Goal: Information Seeking & Learning: Learn about a topic

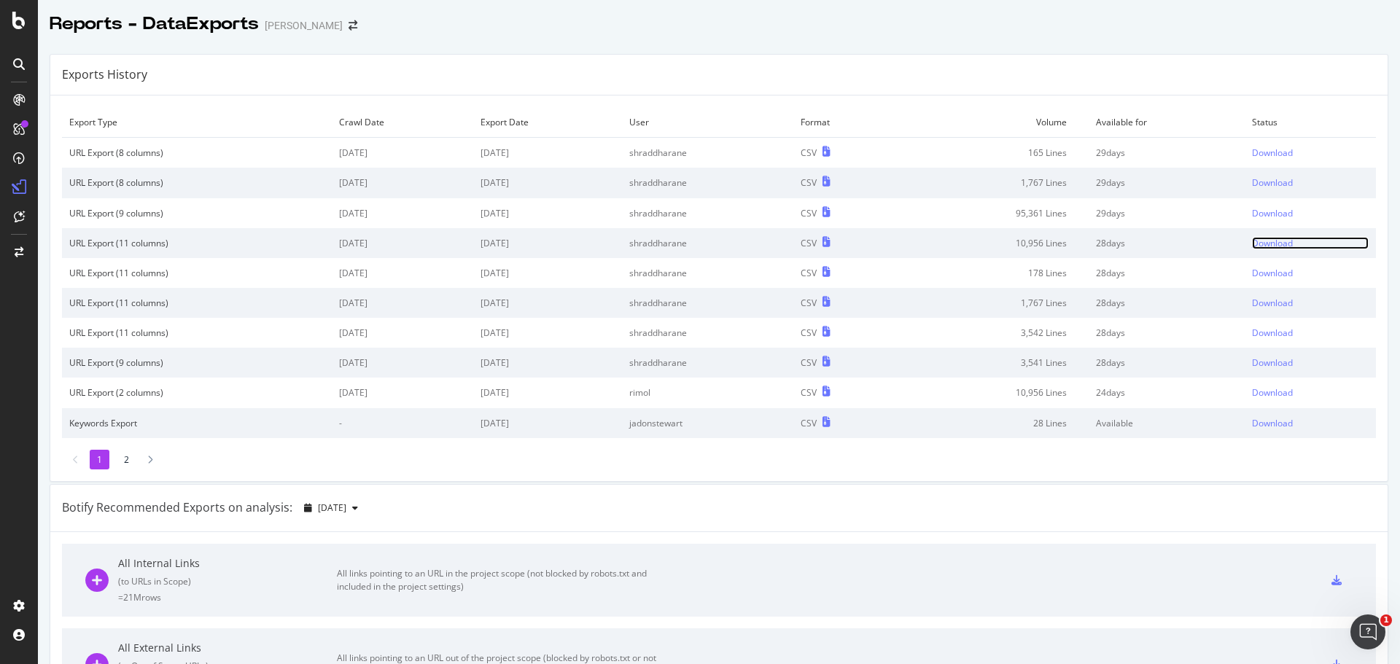
click at [1262, 238] on div "Download" at bounding box center [1272, 243] width 41 height 12
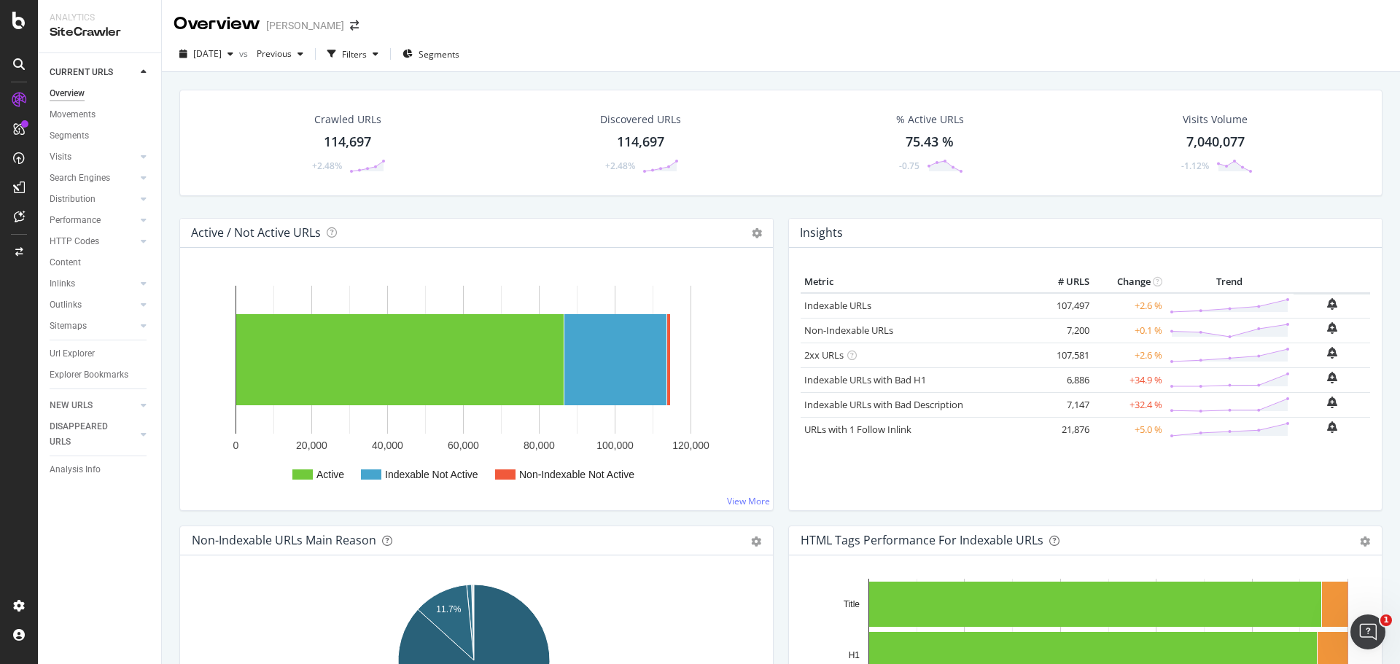
click at [622, 140] on div "114,697" at bounding box center [640, 142] width 47 height 19
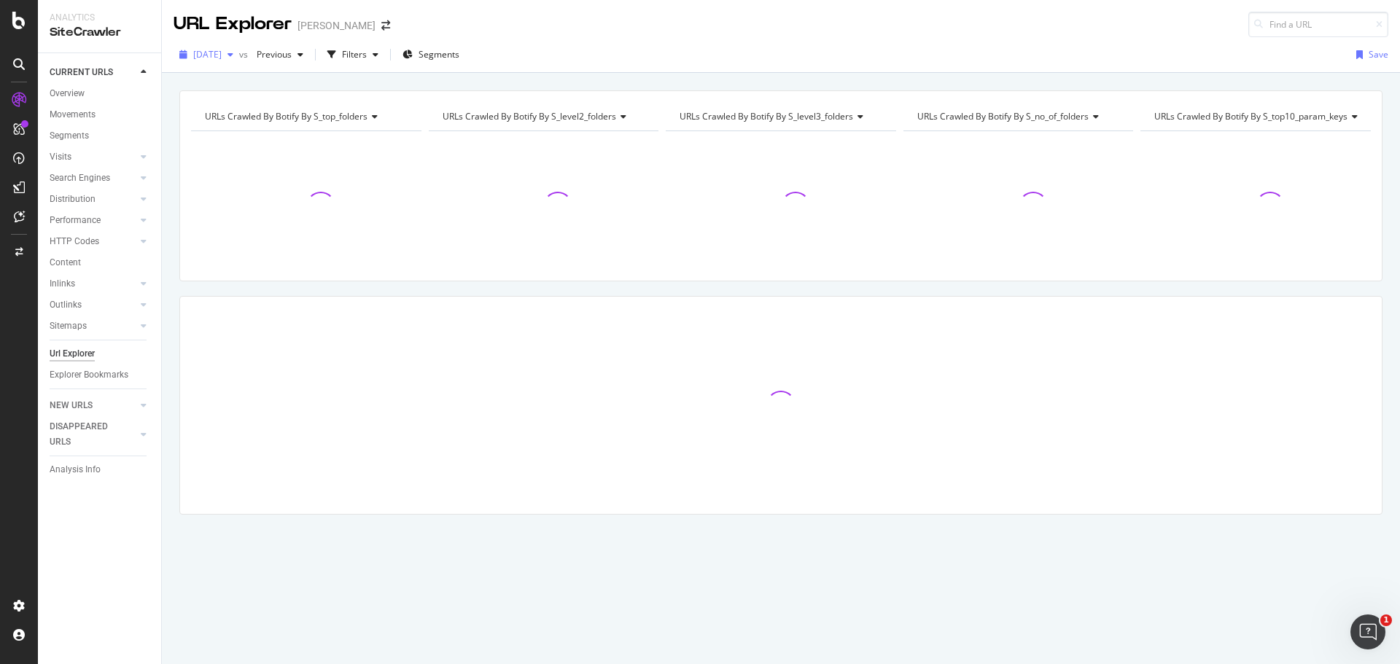
click at [222, 52] on span "[DATE]" at bounding box center [207, 54] width 28 height 12
click at [569, 47] on div "2025 Sep. 8th vs Previous Filters Segments Save" at bounding box center [781, 57] width 1238 height 29
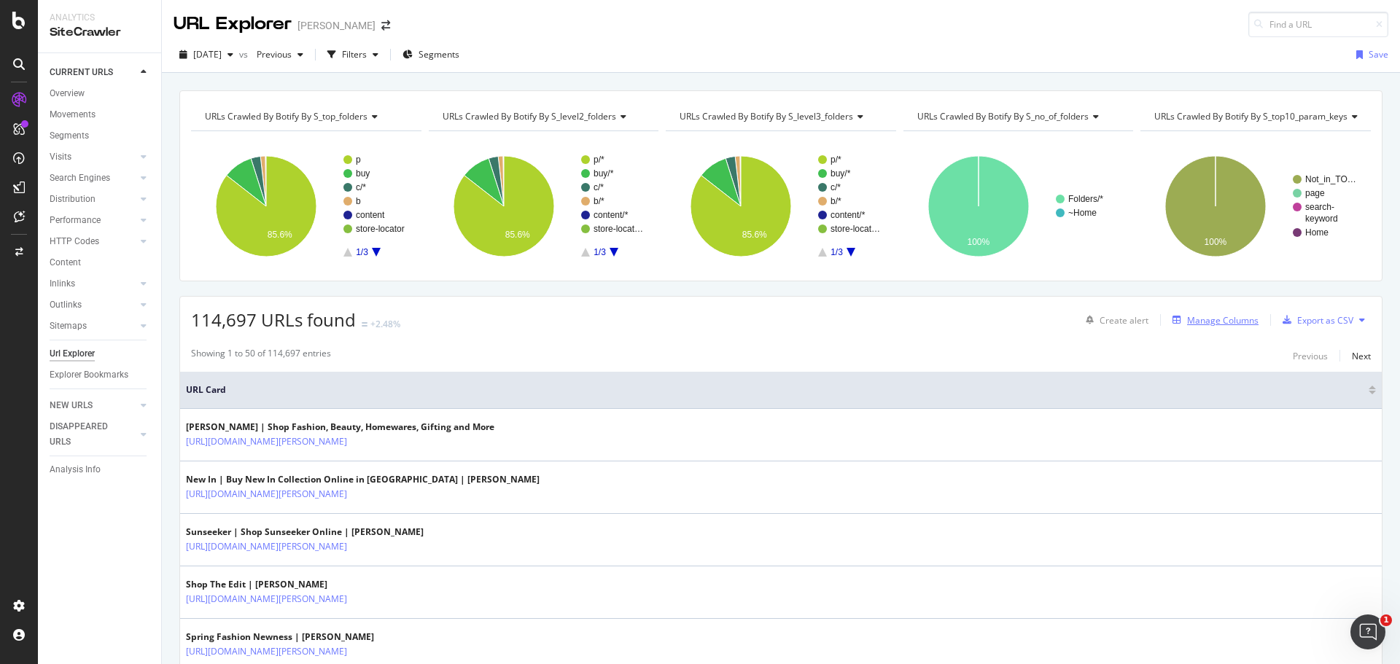
click at [1192, 320] on div "Manage Columns" at bounding box center [1222, 320] width 71 height 12
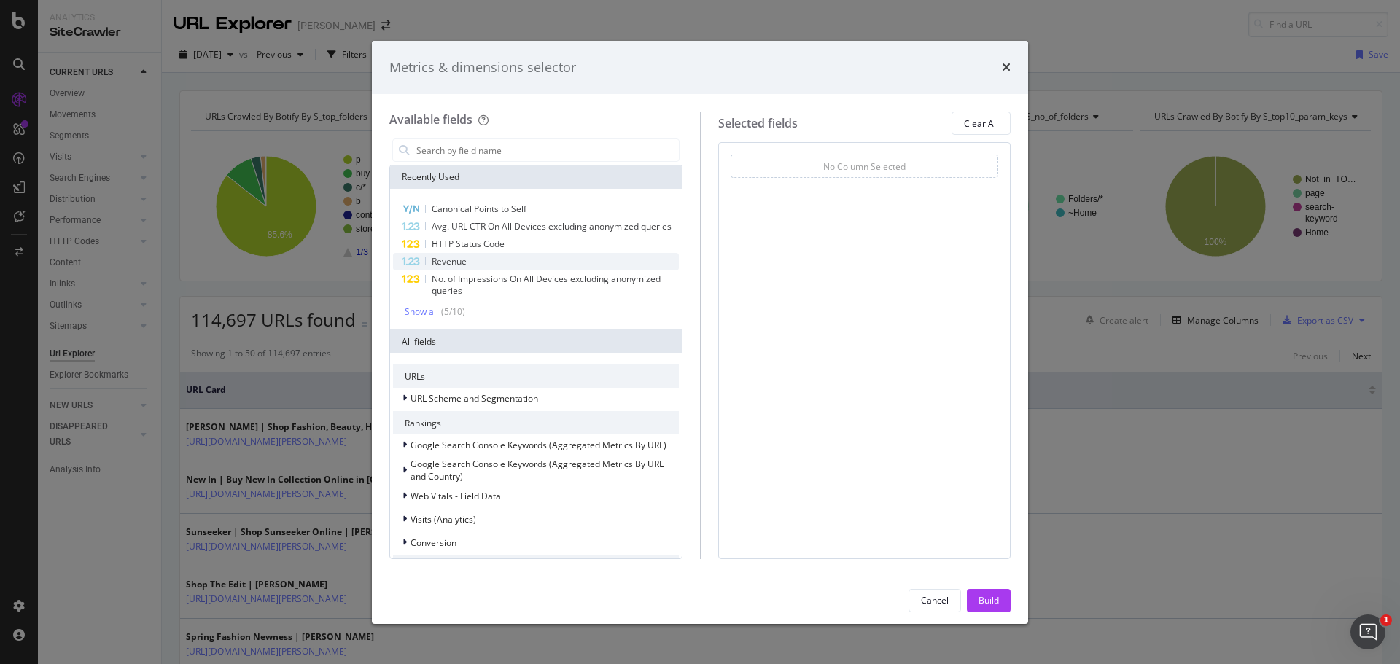
click at [483, 271] on div "Revenue" at bounding box center [536, 262] width 286 height 18
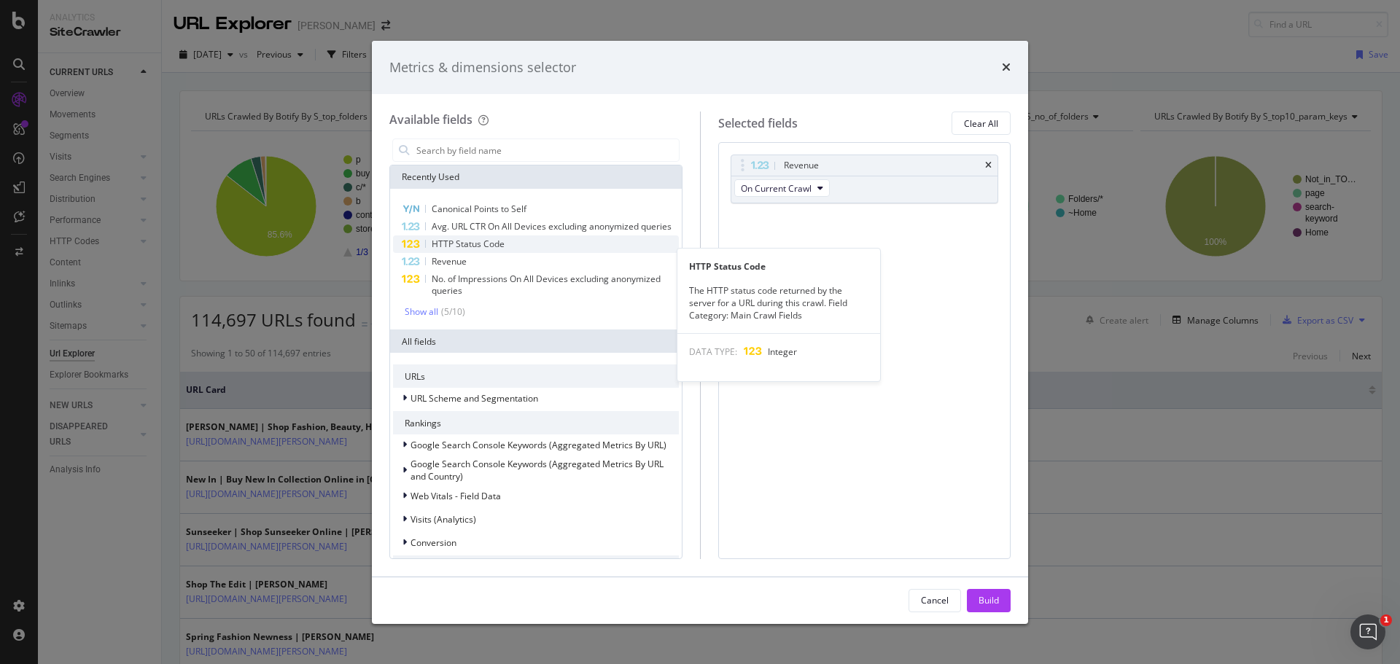
click at [486, 250] on span "HTTP Status Code" at bounding box center [468, 244] width 73 height 12
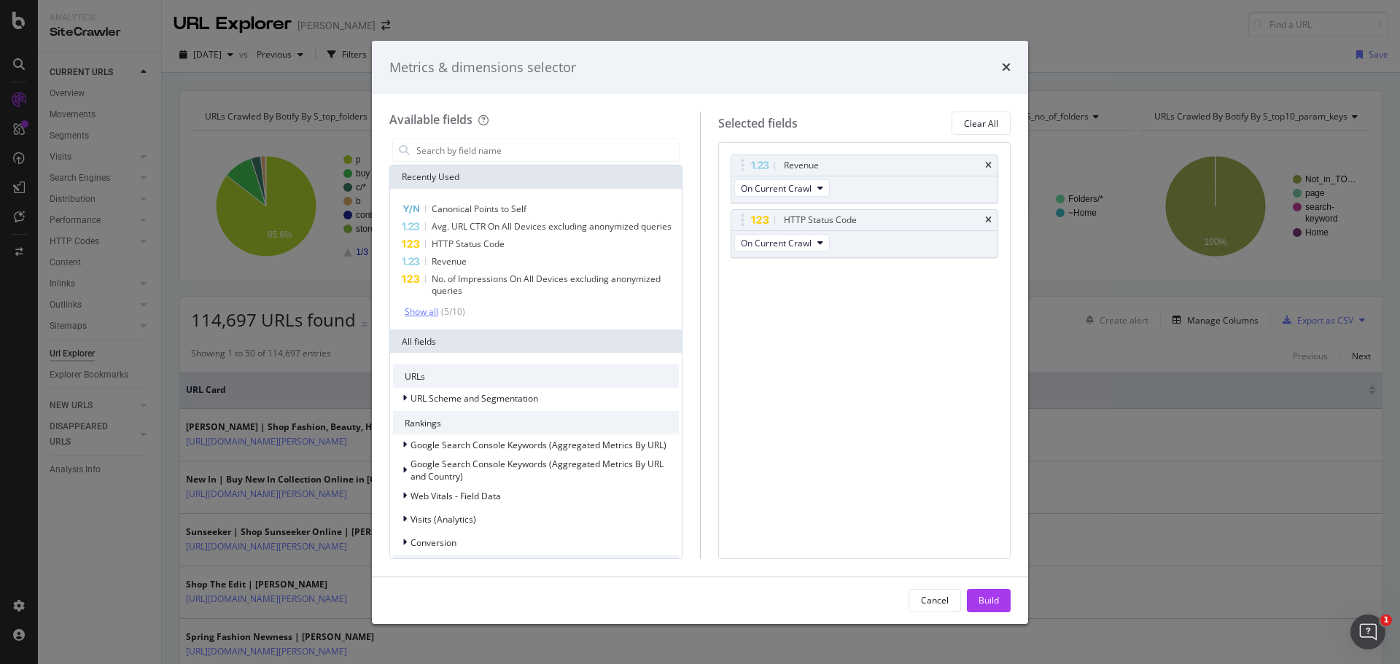
click at [433, 317] on div "Show all" at bounding box center [422, 312] width 34 height 10
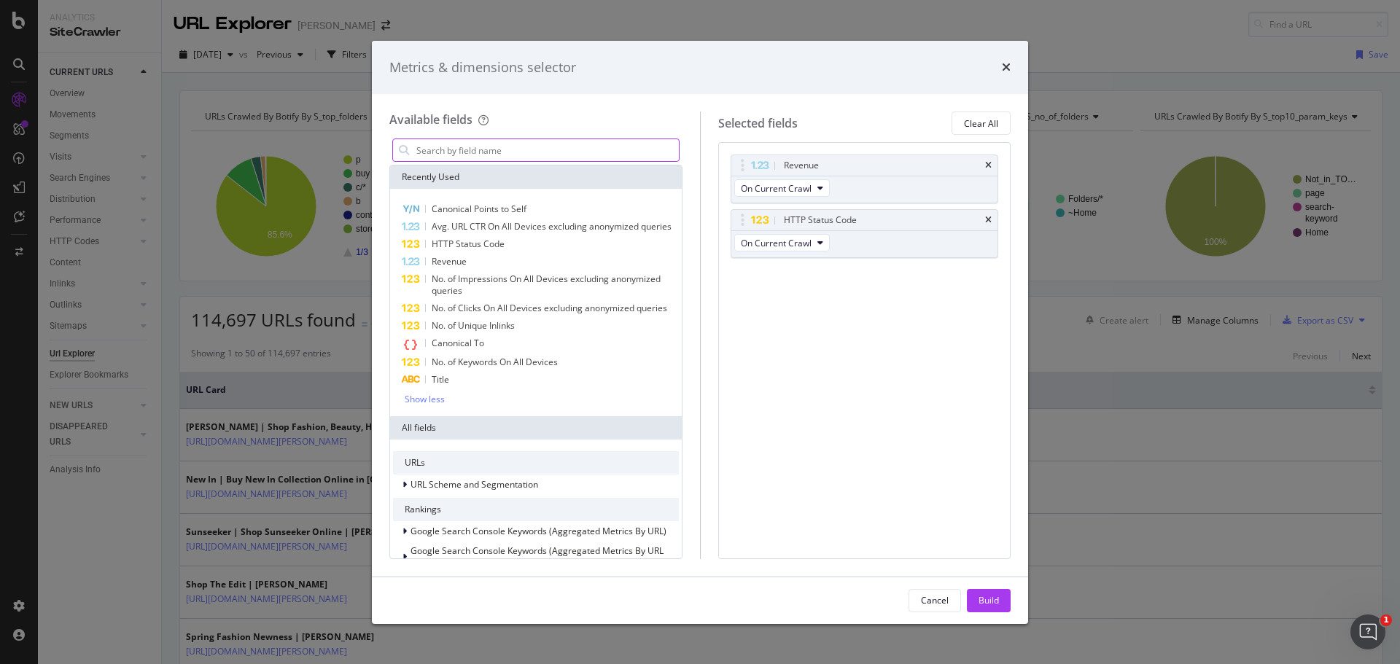
click at [568, 154] on input "modal" at bounding box center [547, 150] width 264 height 22
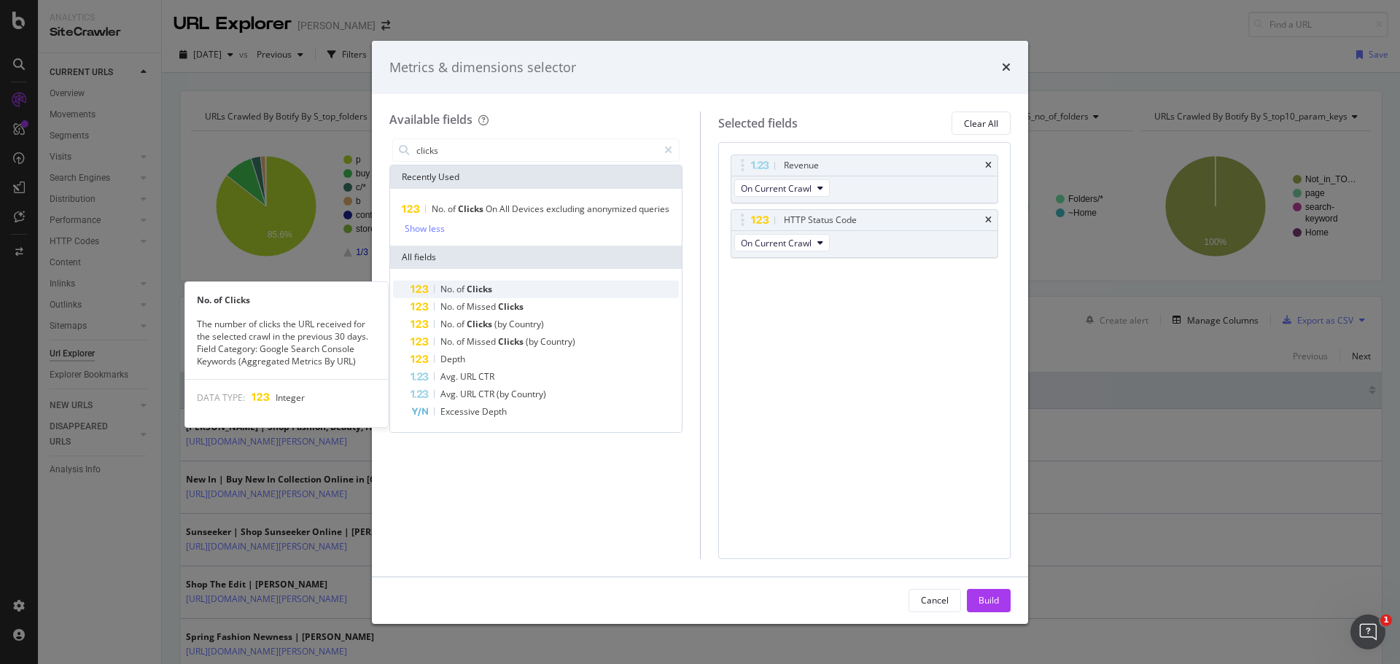
click at [565, 284] on div "No. of Clicks" at bounding box center [545, 290] width 268 height 18
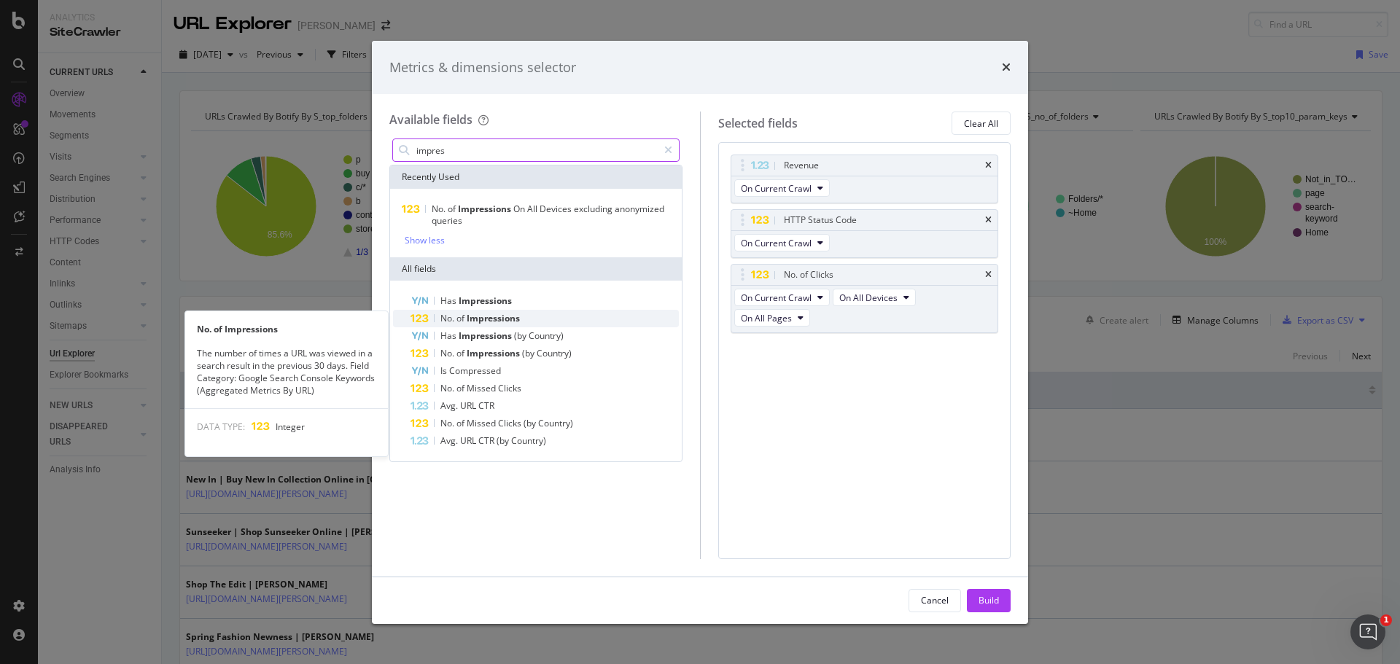
type input "impres"
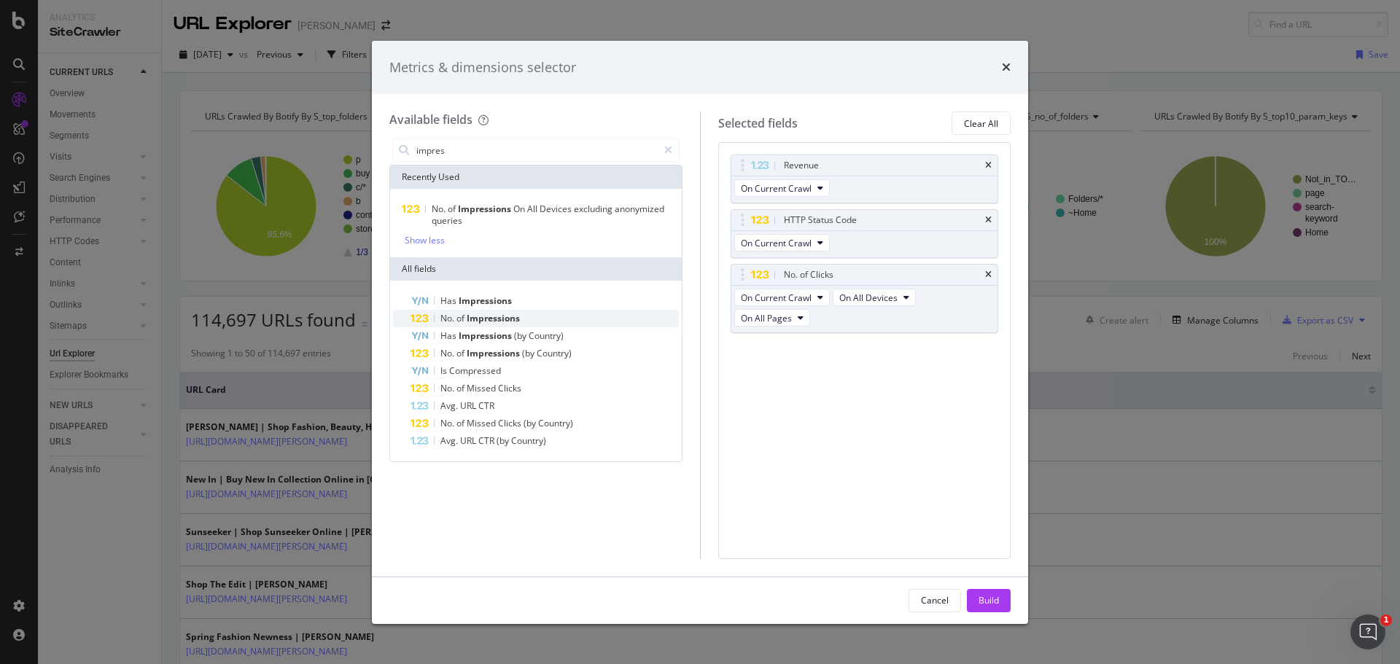
click at [502, 321] on span "Impressions" at bounding box center [493, 318] width 53 height 12
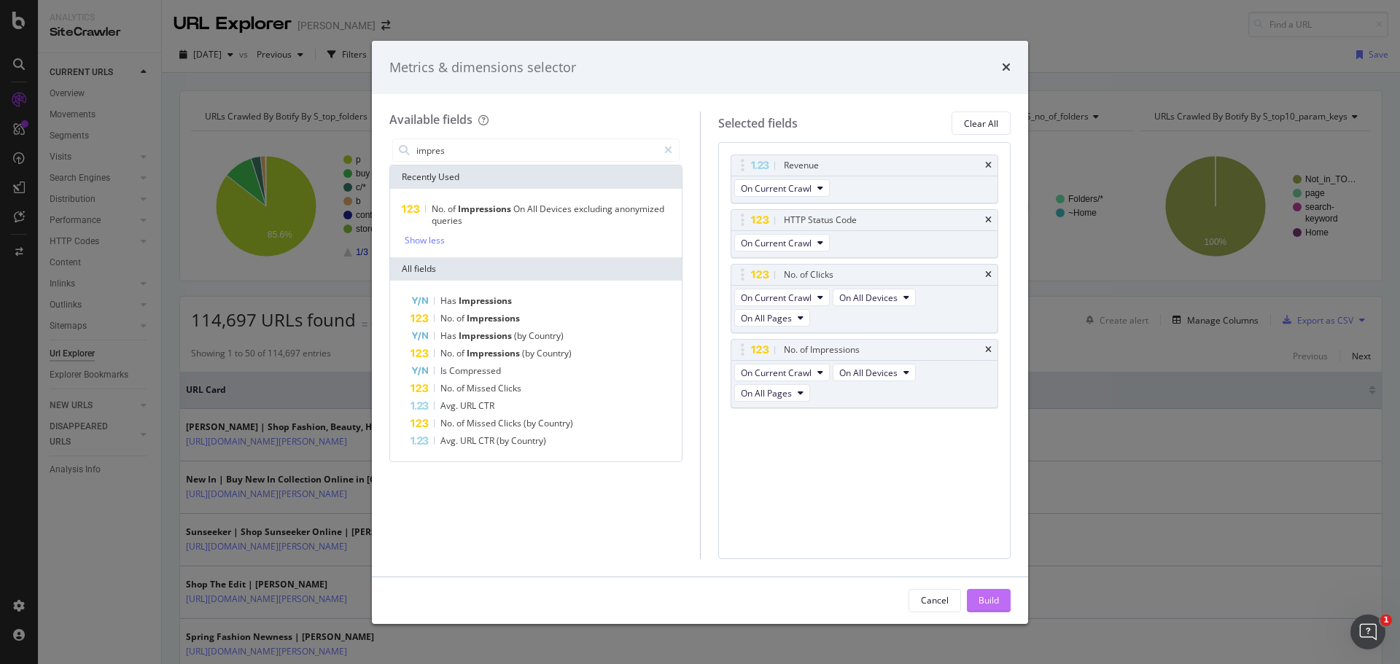
click at [999, 599] on button "Build" at bounding box center [989, 600] width 44 height 23
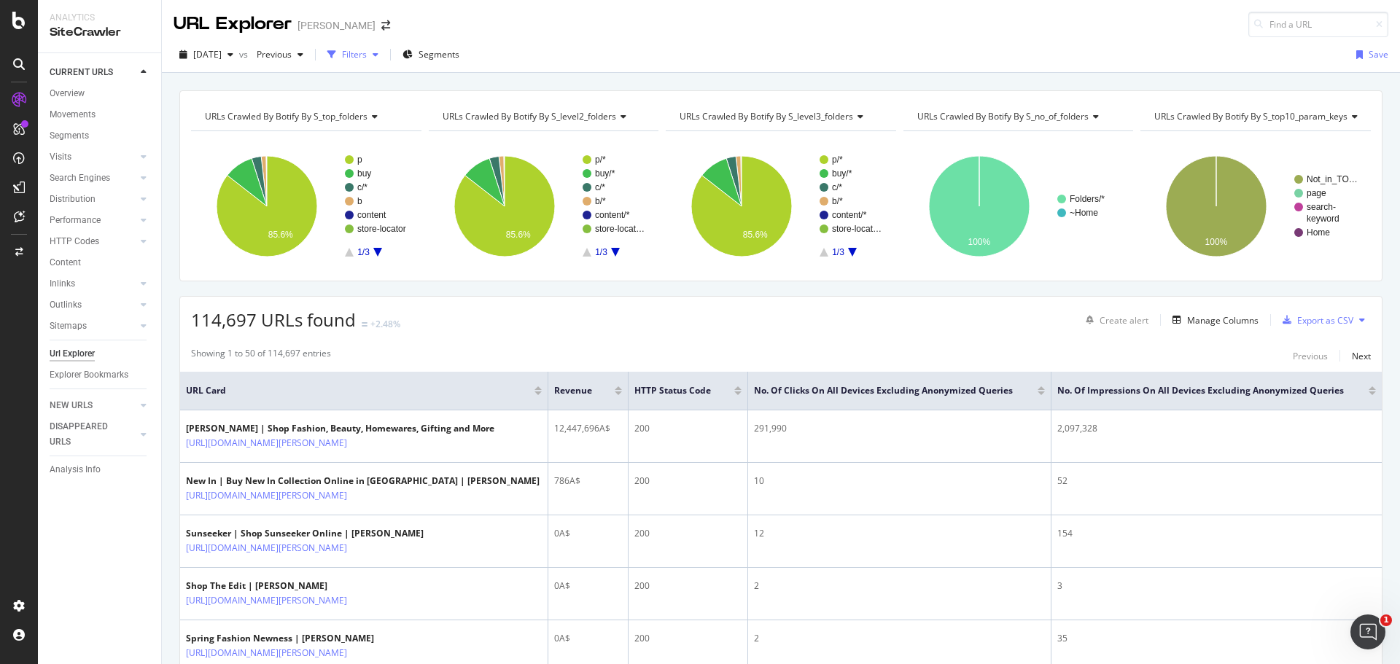
click at [367, 58] on div "Filters" at bounding box center [354, 54] width 25 height 12
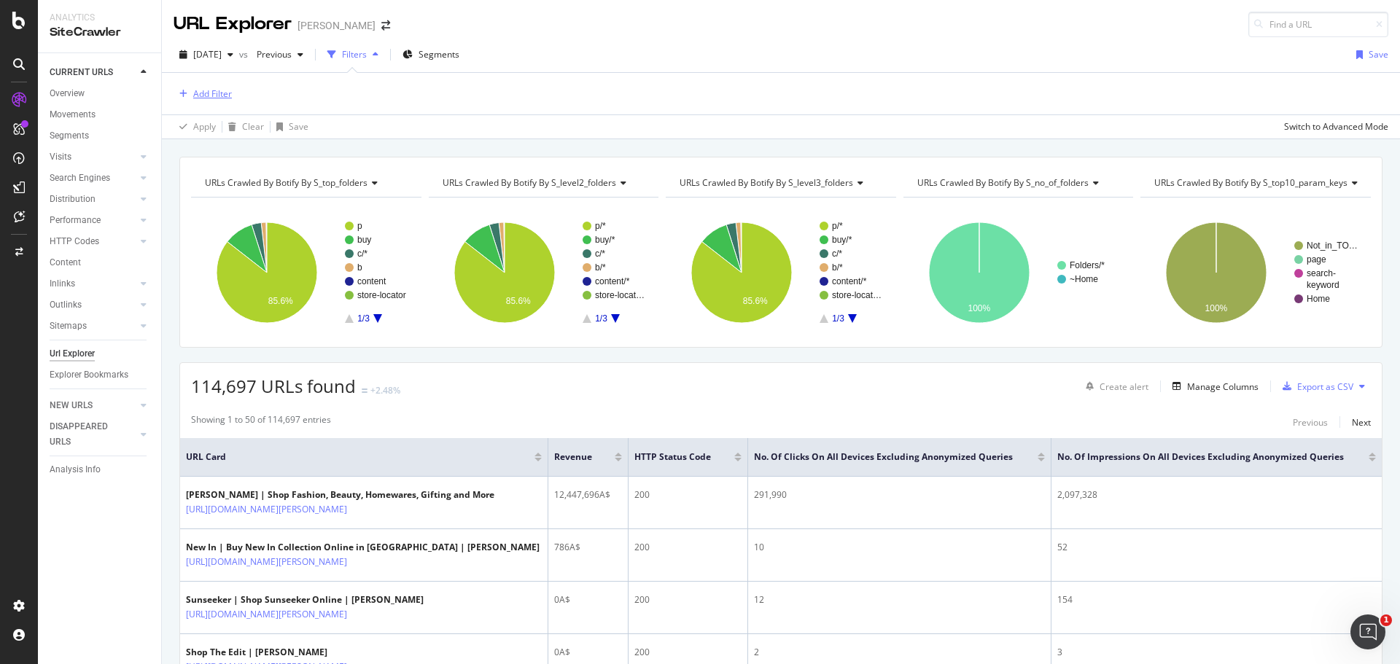
click at [227, 96] on div "Add Filter" at bounding box center [212, 94] width 39 height 12
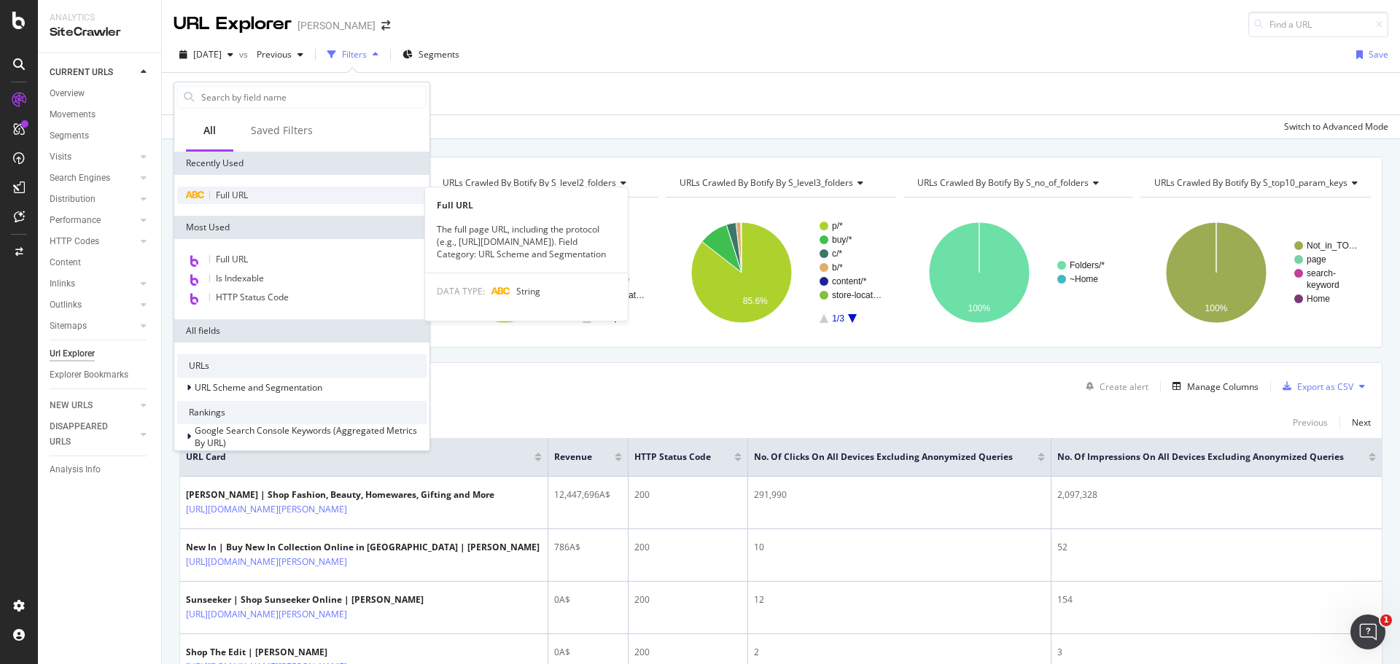
click at [222, 190] on span "Full URL" at bounding box center [232, 195] width 32 height 12
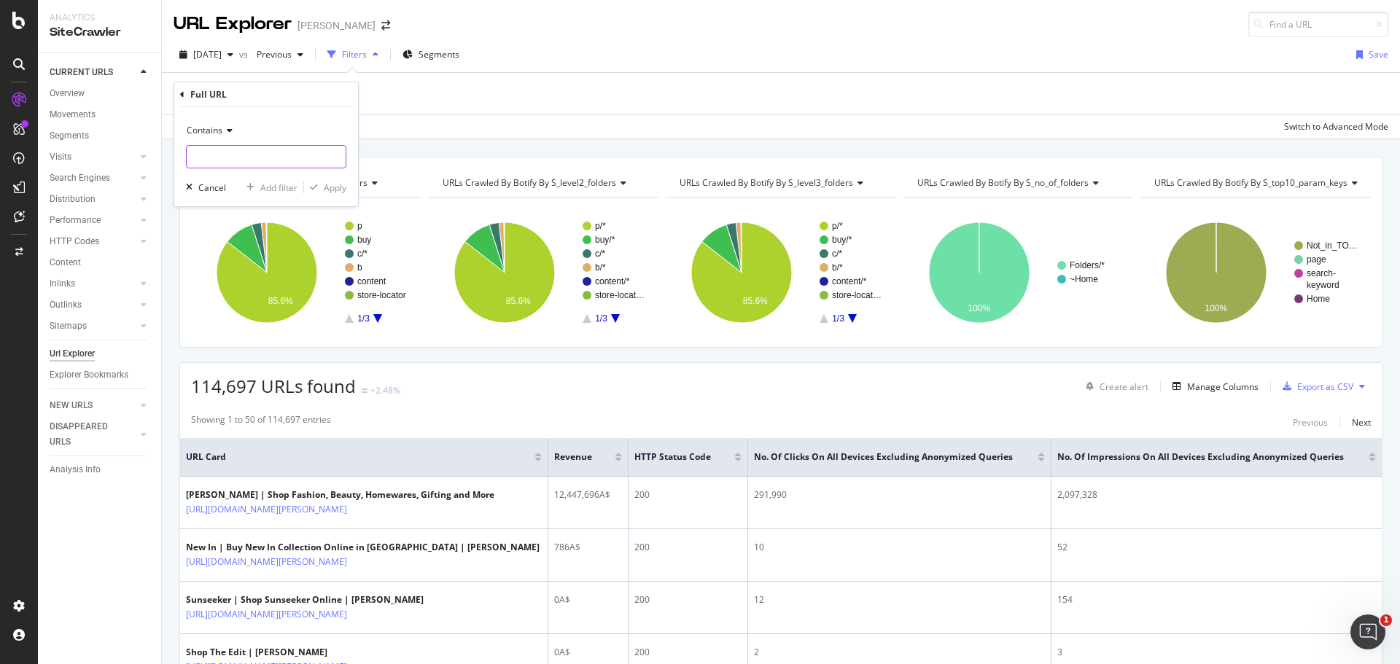
click at [255, 151] on input "text" at bounding box center [266, 156] width 159 height 23
type input "/c/"
click at [322, 188] on div "button" at bounding box center [314, 187] width 20 height 9
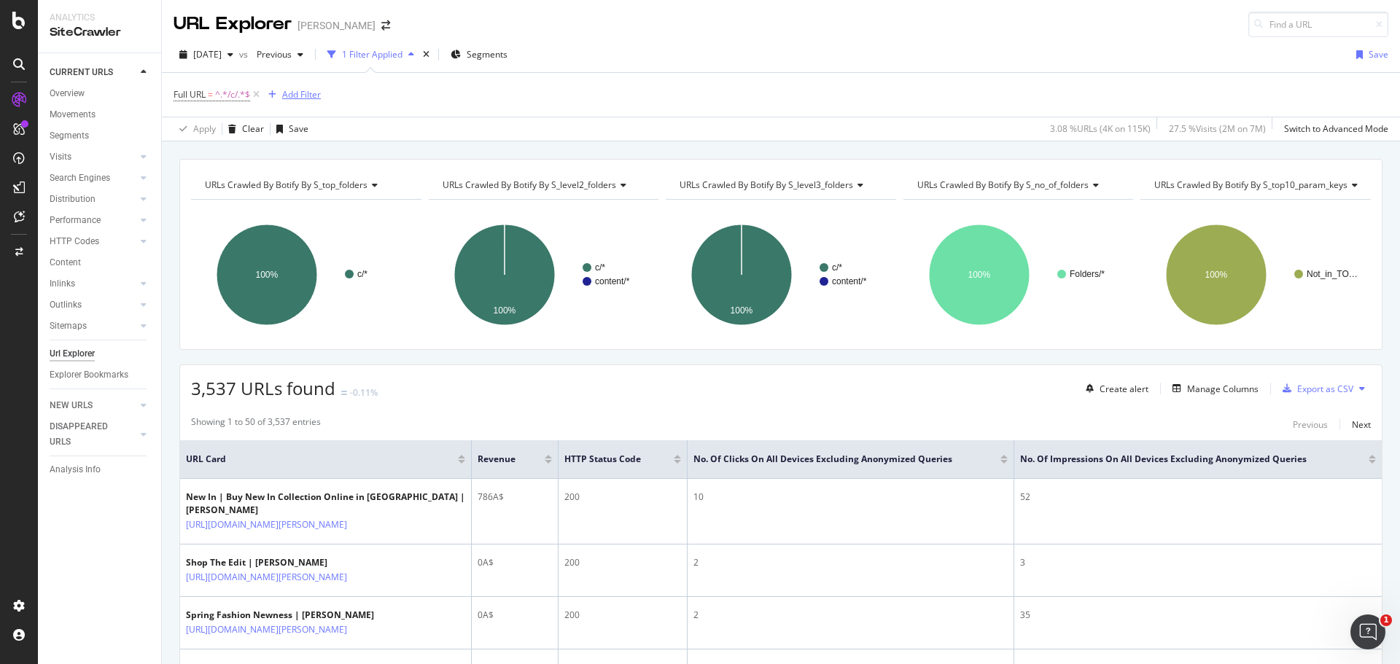
click at [312, 96] on div "Add Filter" at bounding box center [301, 94] width 39 height 12
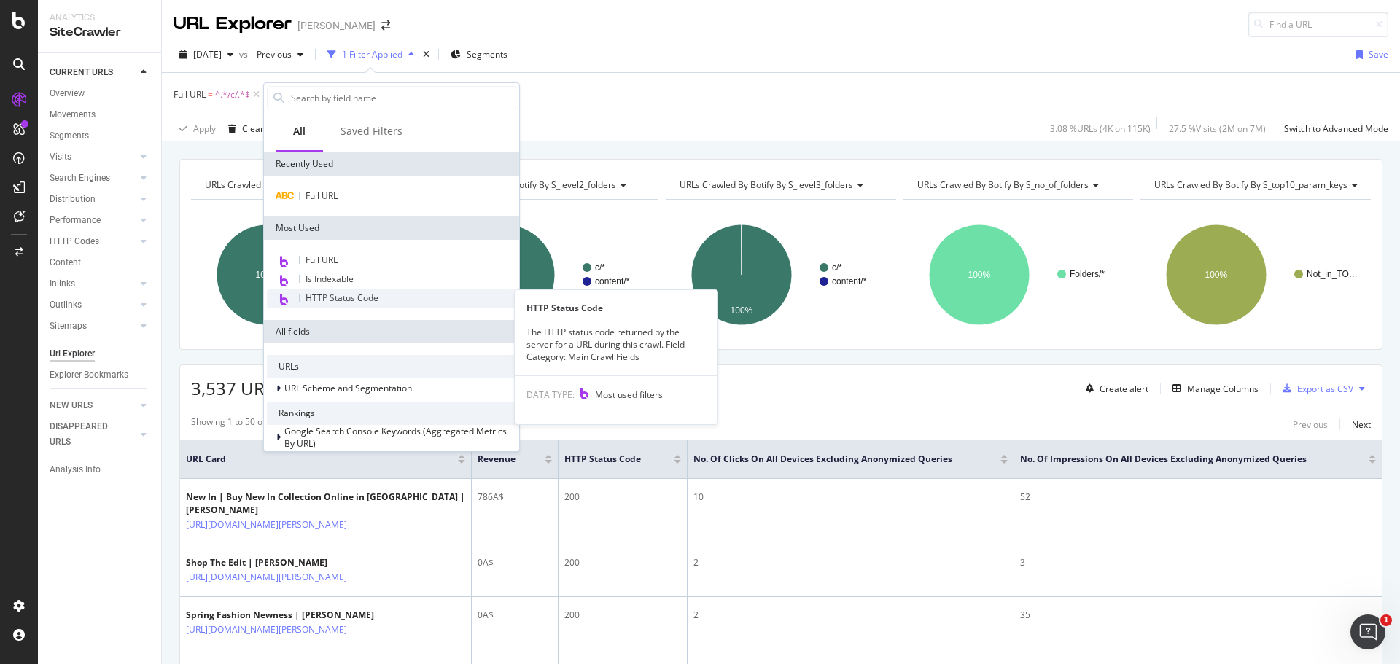
click at [341, 295] on span "HTTP Status Code" at bounding box center [342, 298] width 73 height 12
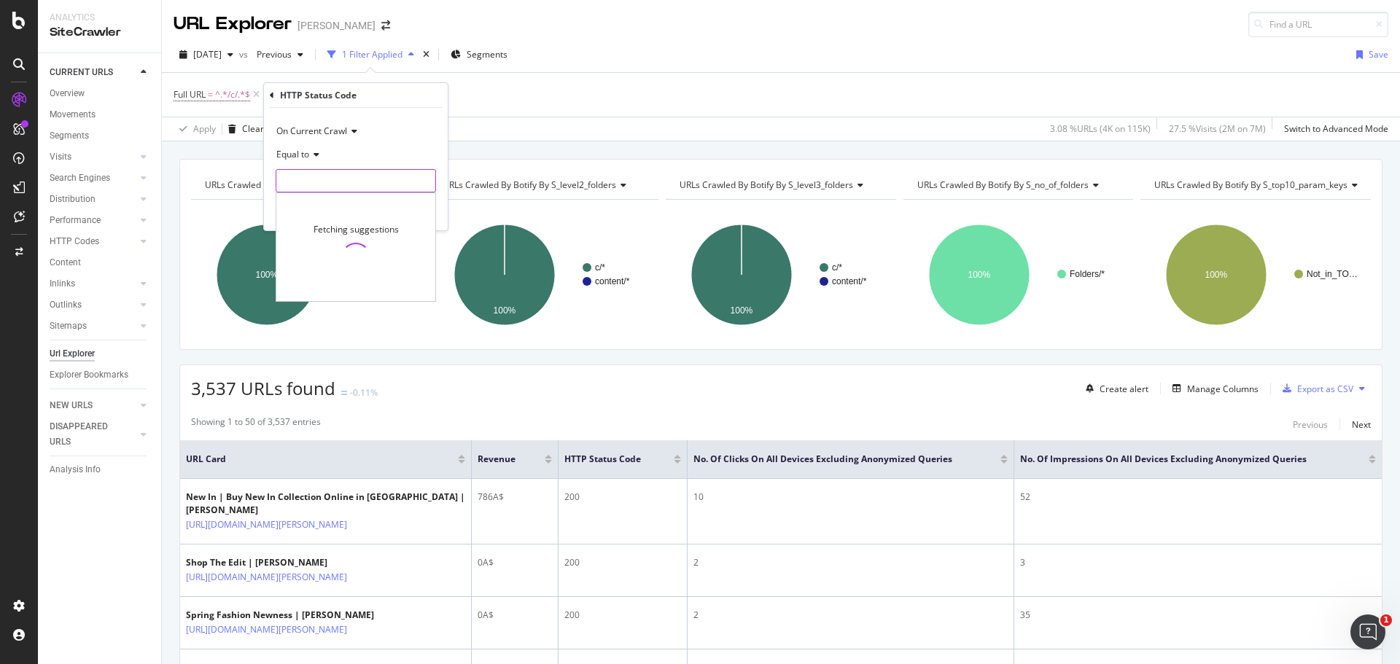
click at [310, 174] on input "number" at bounding box center [356, 180] width 160 height 23
click at [311, 197] on span "200" at bounding box center [328, 200] width 97 height 12
type input "200"
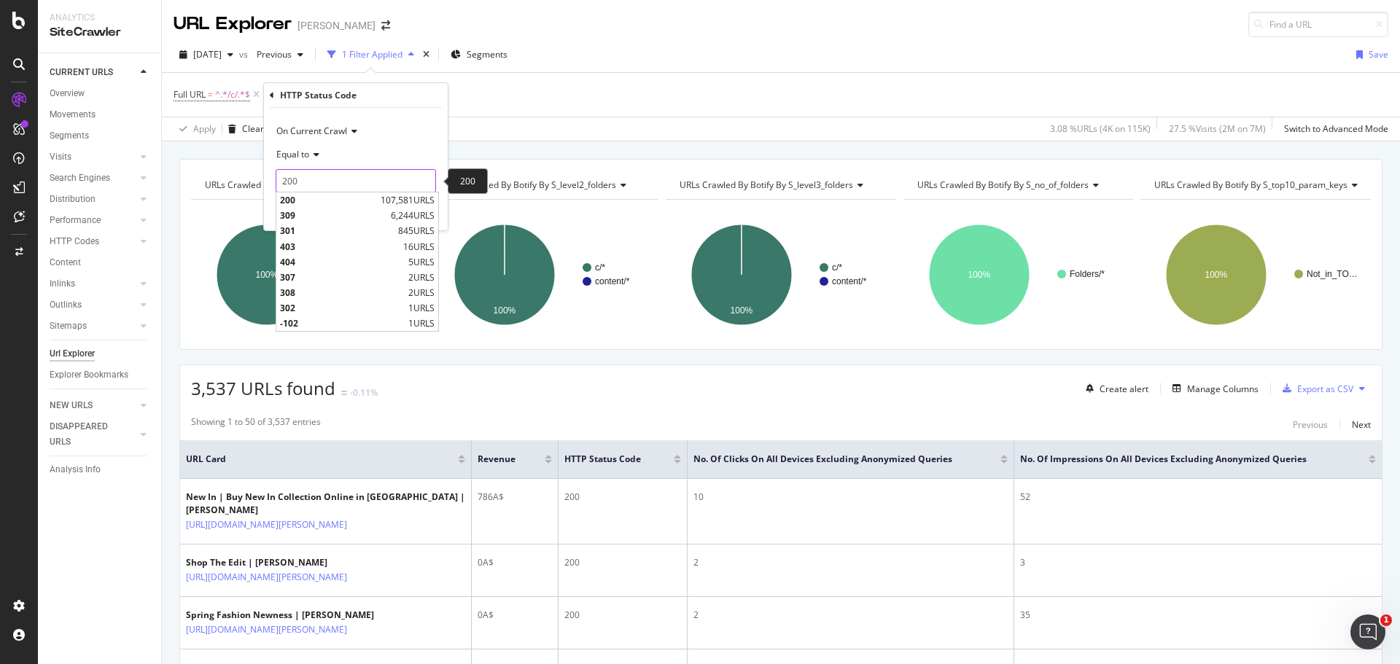
click at [384, 175] on input "200" at bounding box center [356, 180] width 160 height 23
click at [498, 105] on div "Full URL = ^.*/c/.*$ Add Filter" at bounding box center [781, 95] width 1215 height 44
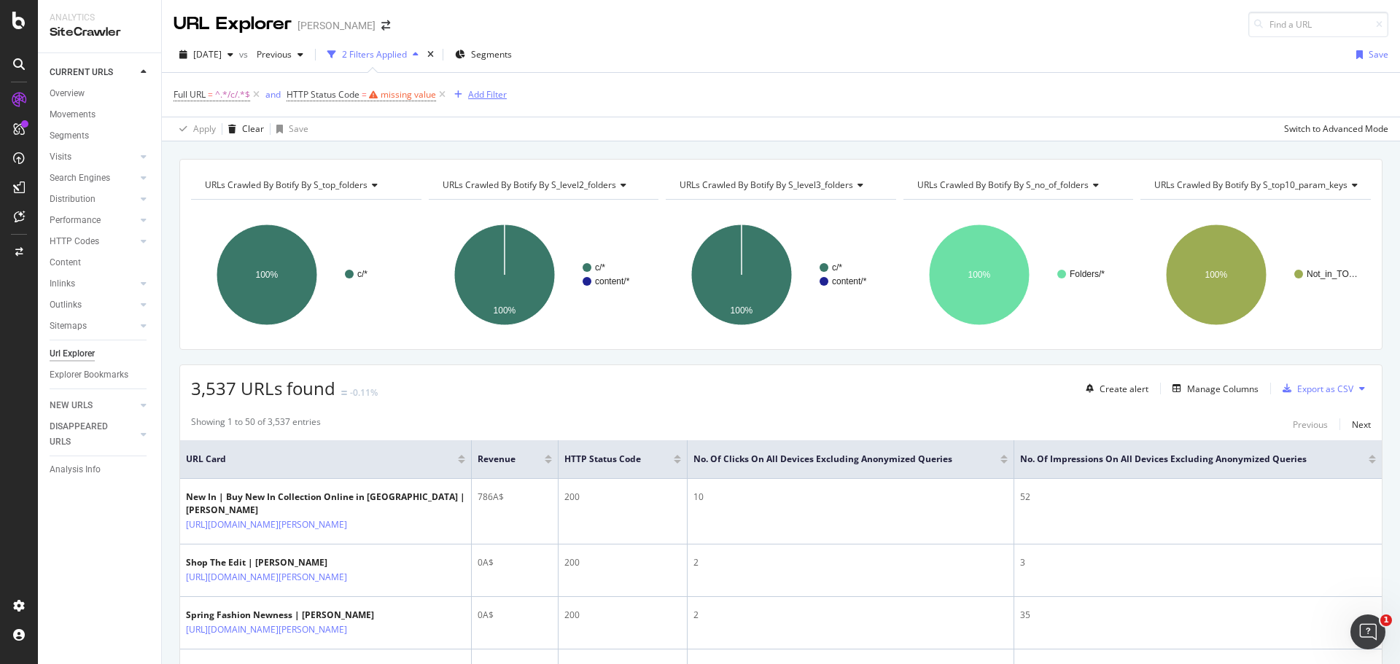
click at [459, 92] on icon "button" at bounding box center [458, 94] width 8 height 9
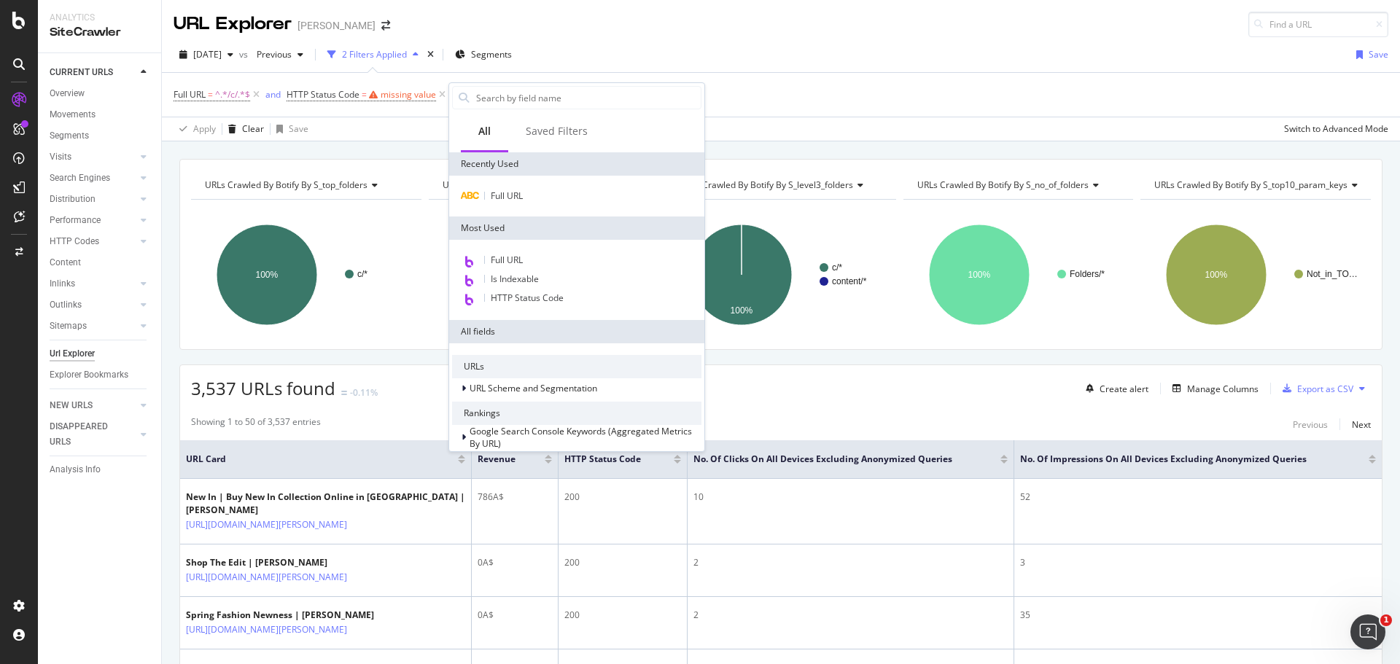
click at [413, 120] on div "Apply Clear Save Switch to Advanced Mode" at bounding box center [781, 129] width 1238 height 24
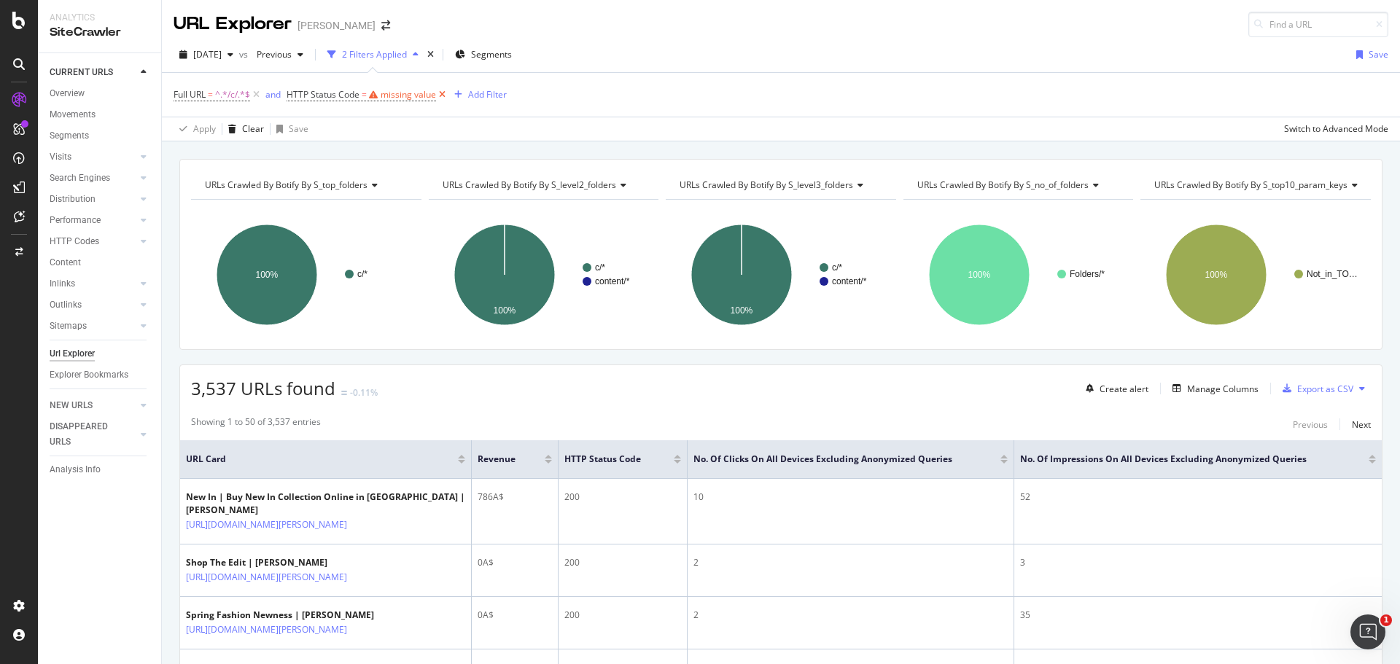
click at [439, 90] on icon at bounding box center [442, 95] width 12 height 15
click at [1297, 389] on div "Export as CSV" at bounding box center [1325, 389] width 56 height 12
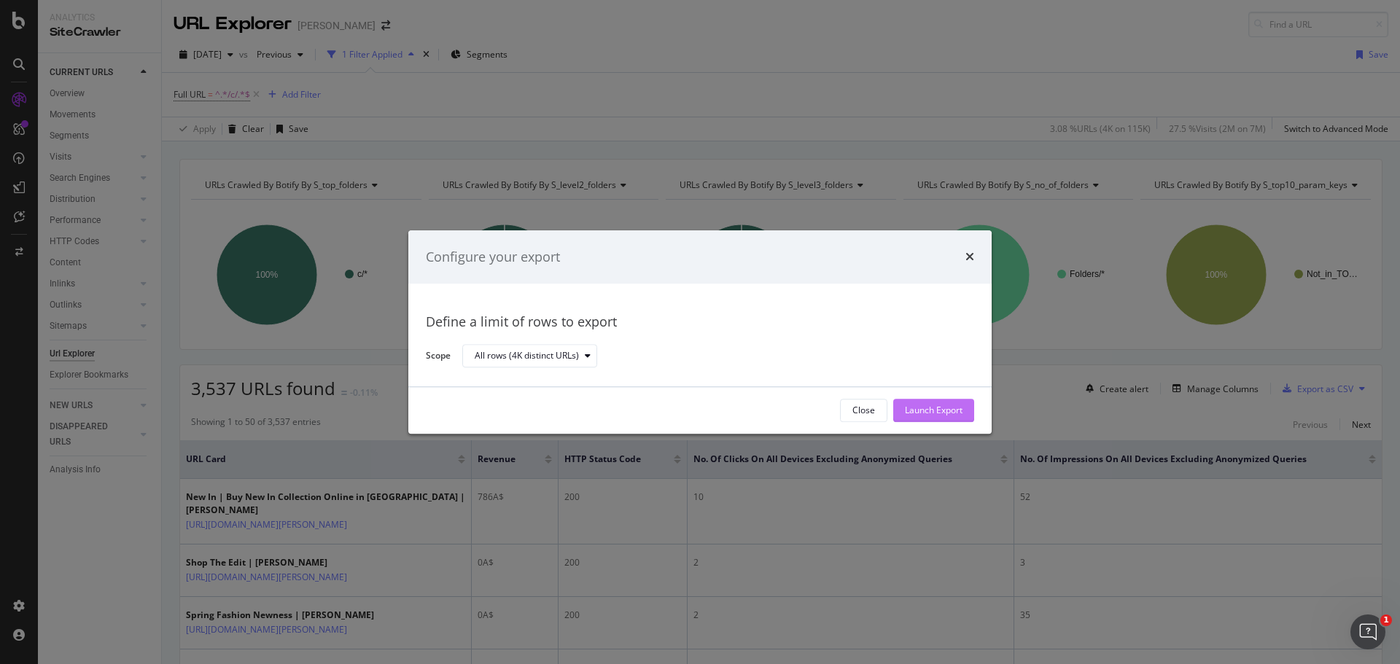
click at [924, 419] on div "Launch Export" at bounding box center [934, 411] width 58 height 22
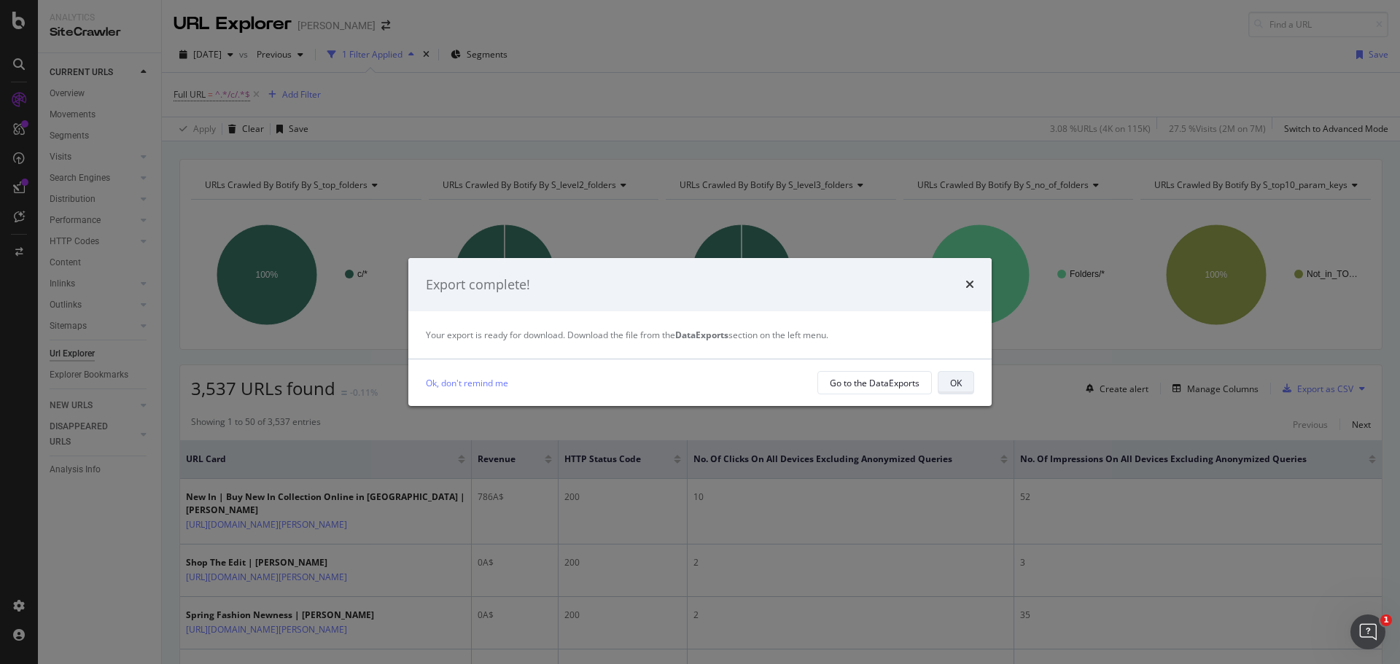
click at [958, 384] on div "OK" at bounding box center [956, 383] width 12 height 12
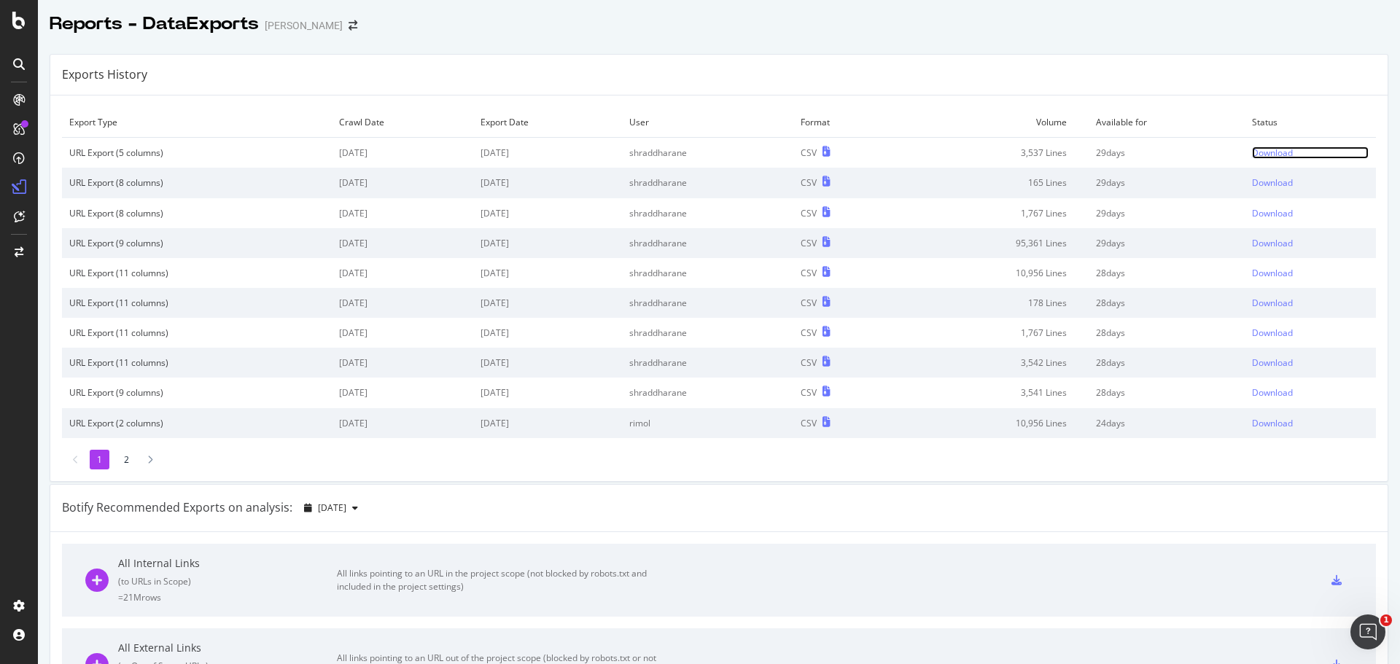
click at [1265, 153] on div "Download" at bounding box center [1272, 153] width 41 height 12
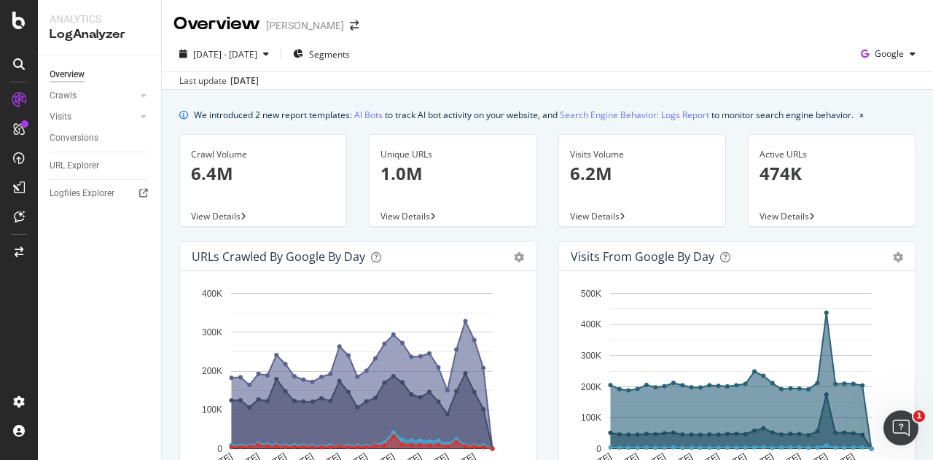
click at [415, 192] on div "Unique URLs 1.0M" at bounding box center [453, 170] width 144 height 71
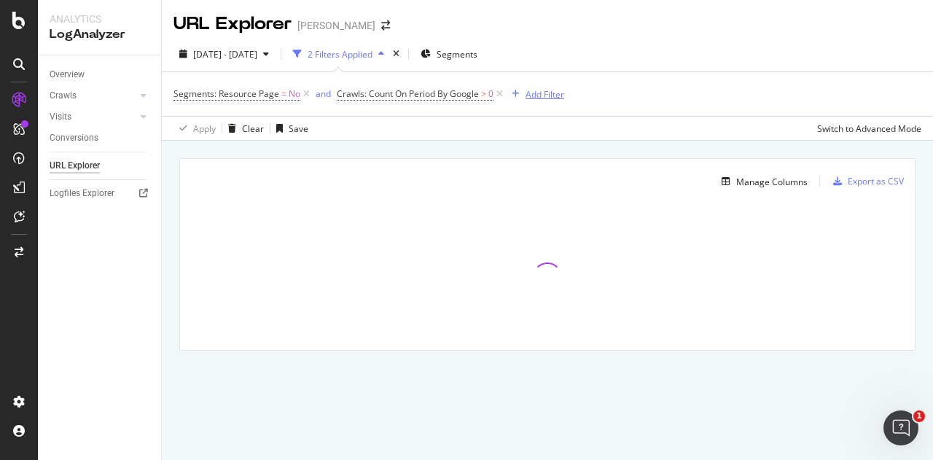
click at [526, 91] on div "Add Filter" at bounding box center [545, 94] width 39 height 12
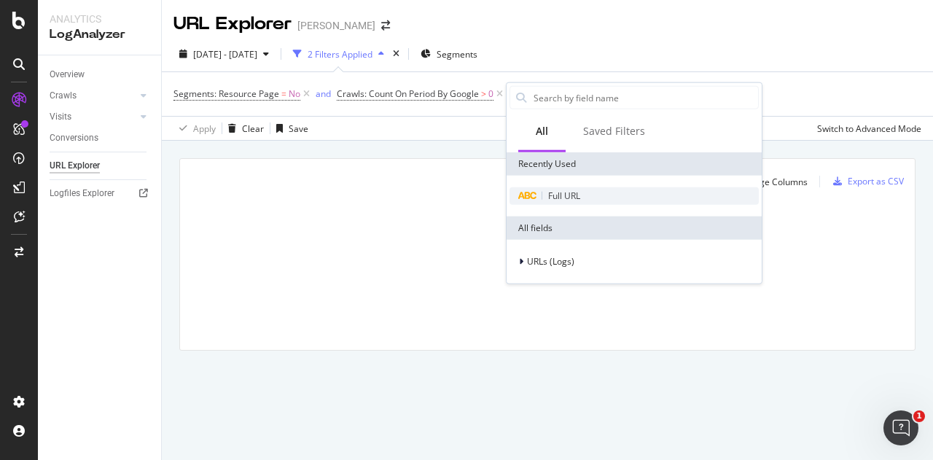
click at [569, 197] on span "Full URL" at bounding box center [564, 196] width 32 height 12
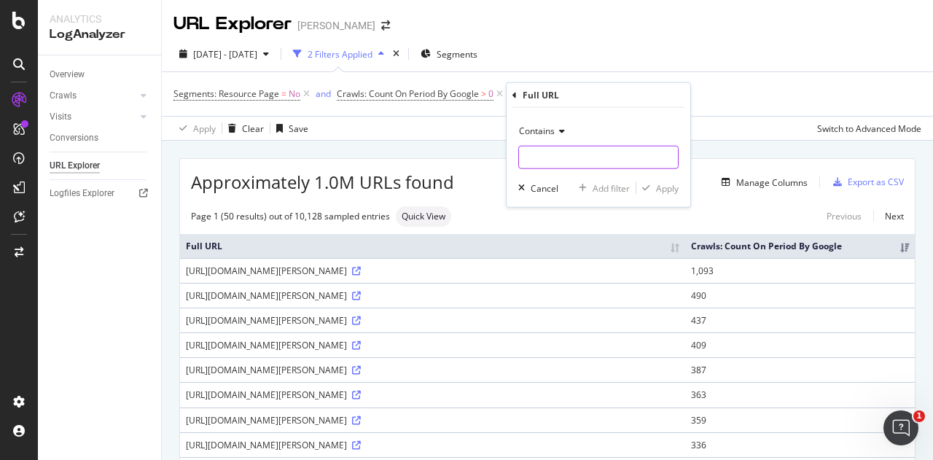
click at [567, 158] on input "text" at bounding box center [598, 157] width 159 height 23
type input "/c/"
click at [673, 186] on div "Apply" at bounding box center [667, 188] width 23 height 12
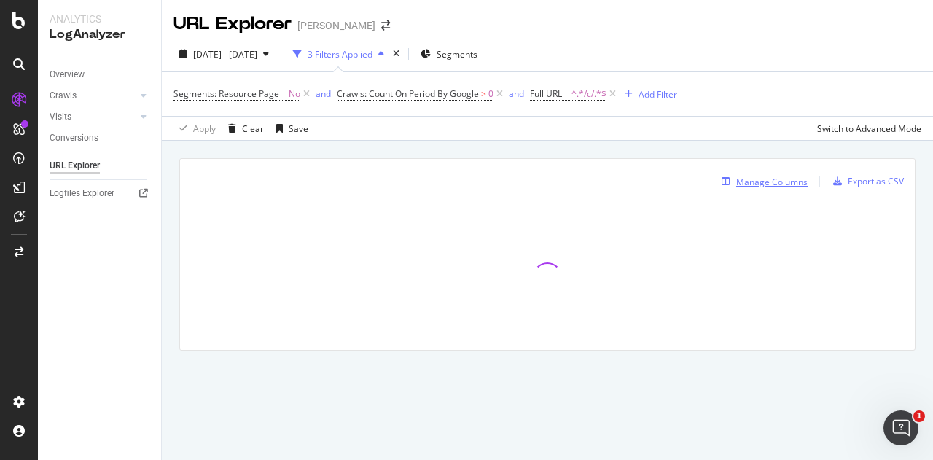
click at [778, 182] on div "Manage Columns" at bounding box center [772, 182] width 71 height 12
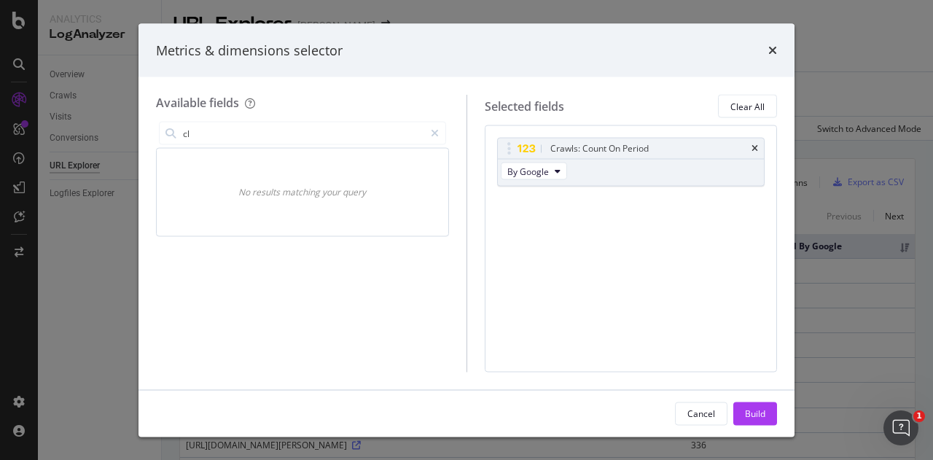
type input "c"
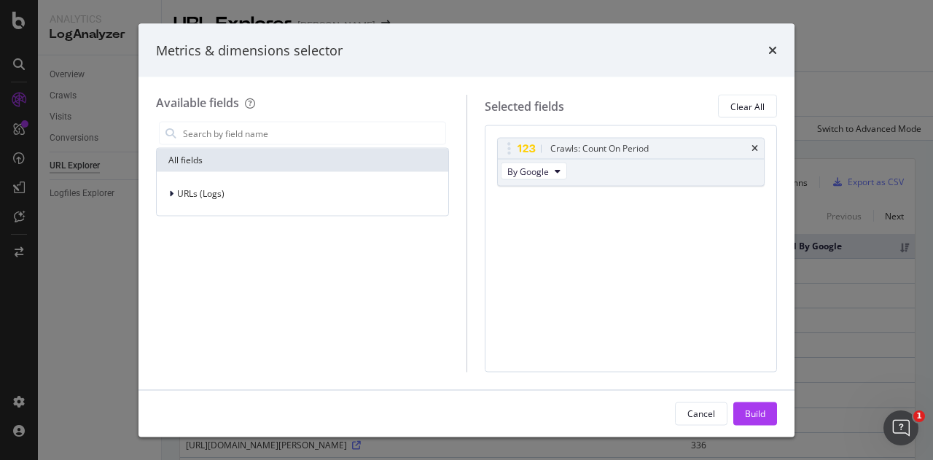
type input "c"
click at [216, 199] on div "URLs (Logs)" at bounding box center [200, 193] width 47 height 12
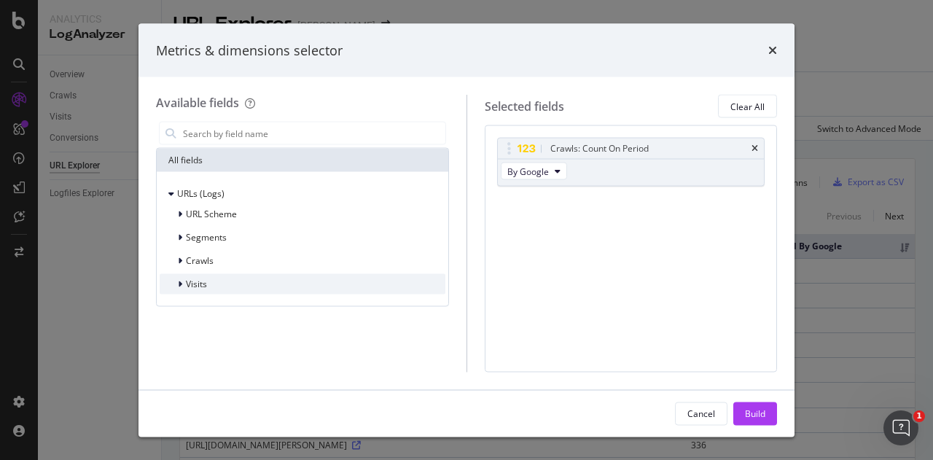
click at [220, 277] on div "Visits" at bounding box center [303, 284] width 286 height 20
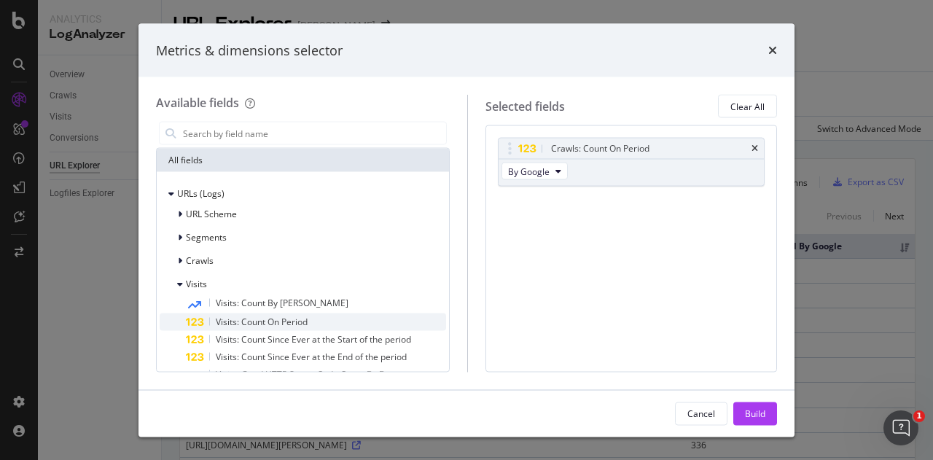
click at [233, 314] on div "Visits: Count On Period" at bounding box center [316, 323] width 260 height 18
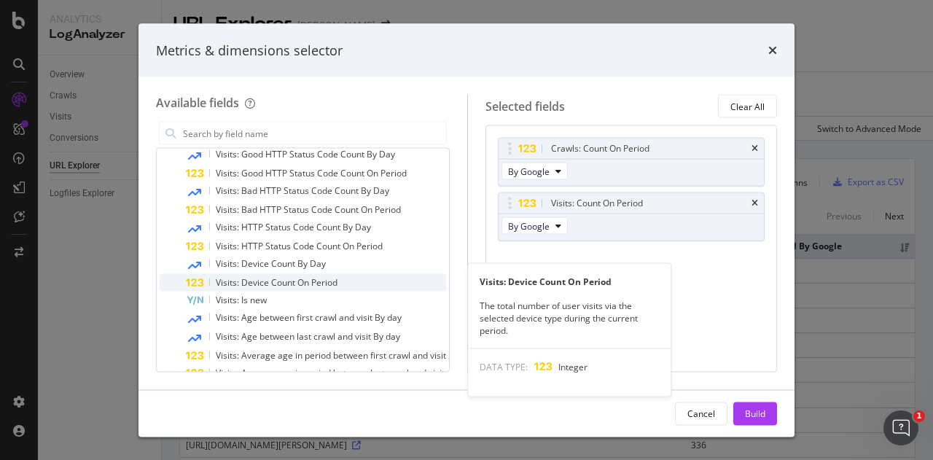
scroll to position [221, 0]
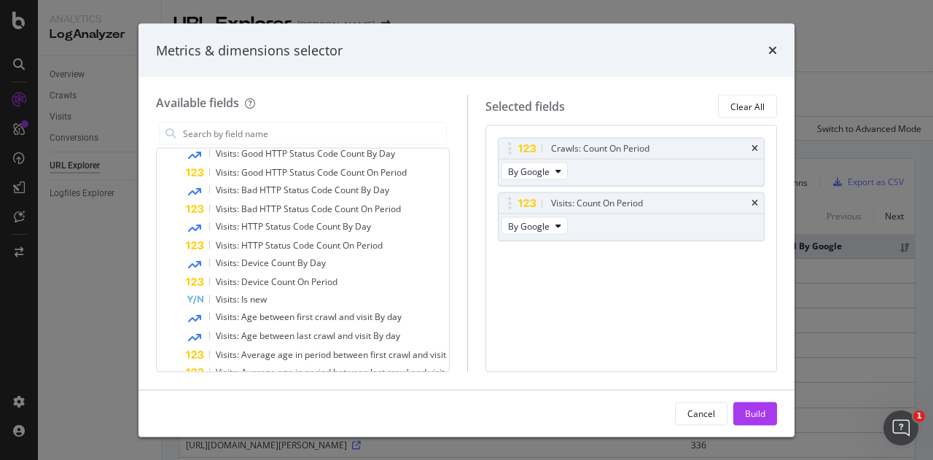
click at [739, 333] on div "Crawls: Count On Period By Google Visits: Count On Period By Google You can use…" at bounding box center [632, 248] width 292 height 246
click at [757, 417] on div "Build" at bounding box center [755, 413] width 20 height 12
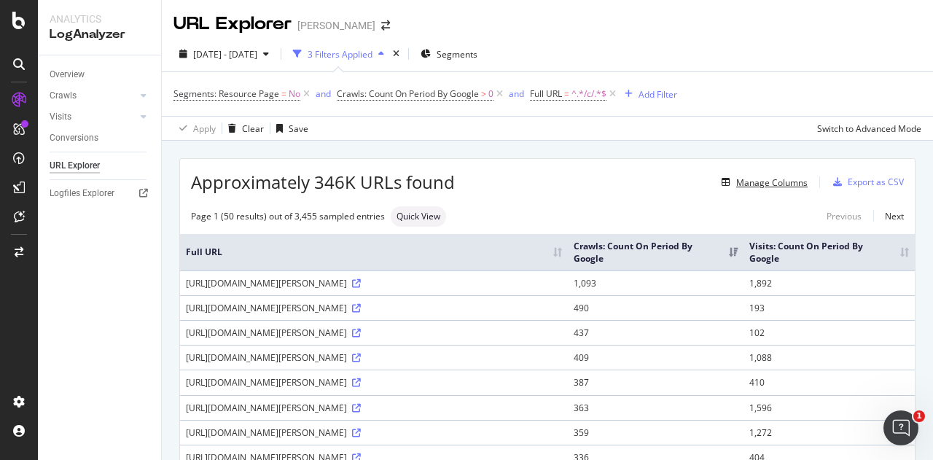
scroll to position [185, 0]
